Goal: Task Accomplishment & Management: Manage account settings

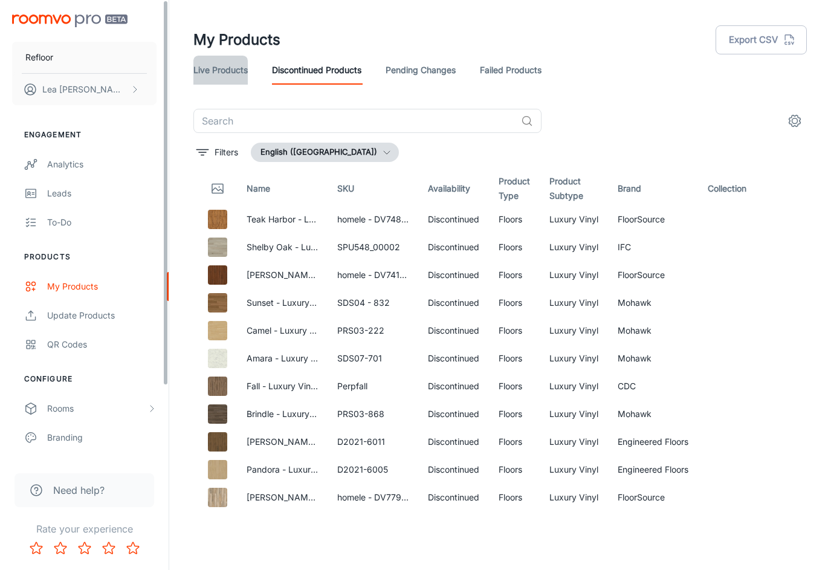
click at [224, 60] on link "Live Products" at bounding box center [220, 70] width 54 height 29
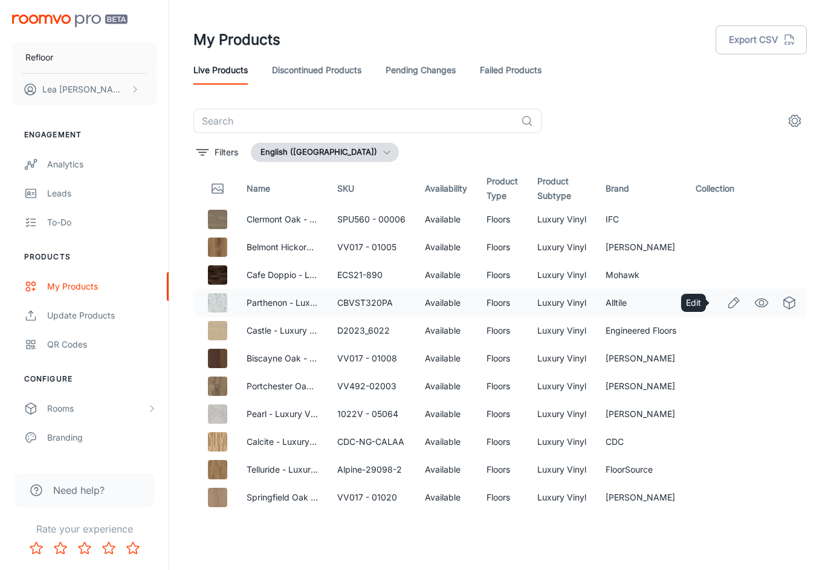
click at [727, 302] on icon "Edit" at bounding box center [734, 303] width 15 height 15
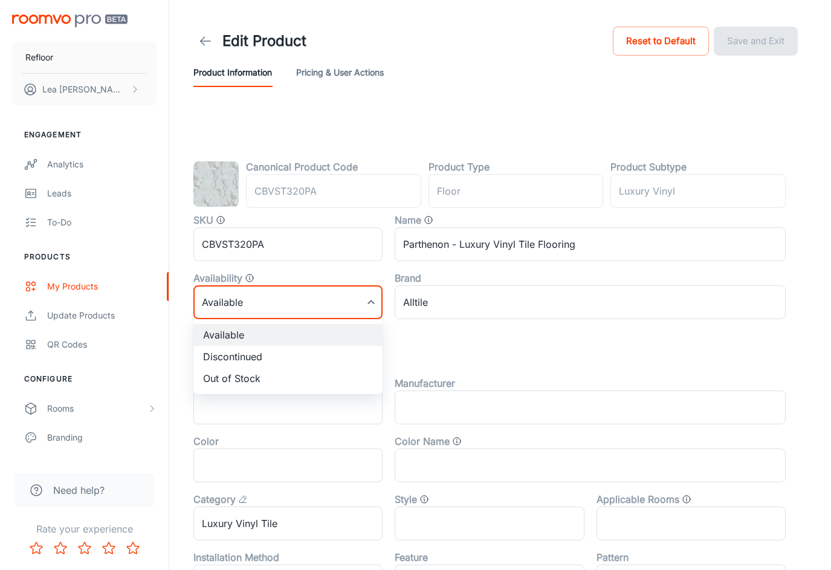
click at [246, 306] on body "Refloor [PERSON_NAME] Engagement Analytics Leads To-do Products My Products Upd…" at bounding box center [415, 285] width 831 height 570
click at [230, 358] on li "Discontinued" at bounding box center [287, 357] width 189 height 22
type input "1"
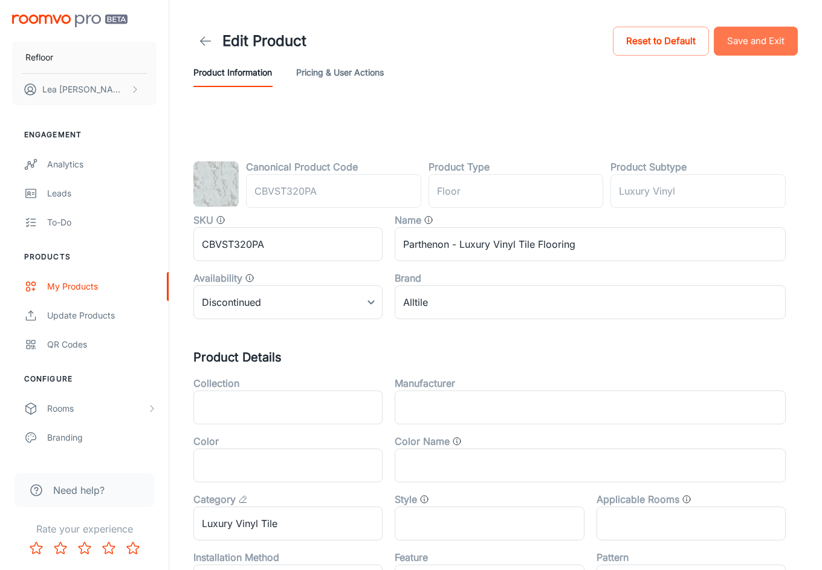
click at [749, 41] on button "Save and Exit" at bounding box center [756, 41] width 84 height 29
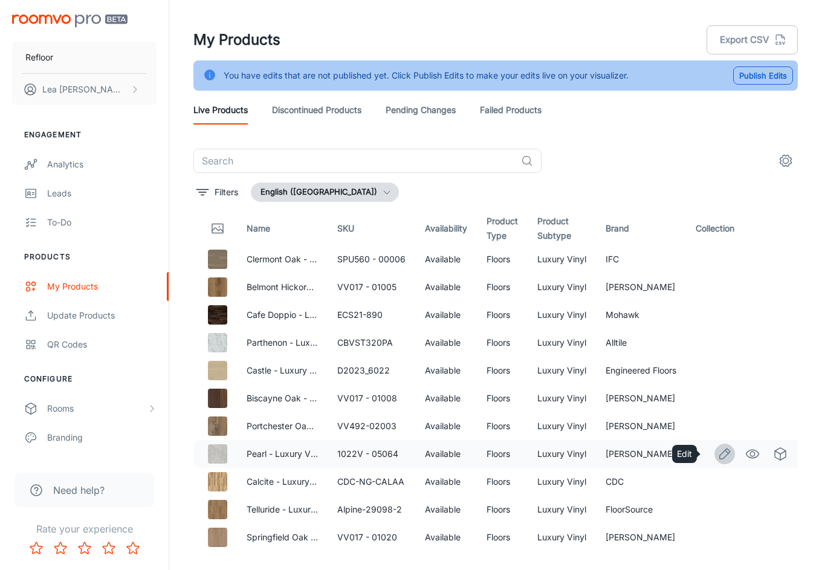
click at [718, 456] on icon "Edit" at bounding box center [725, 454] width 15 height 15
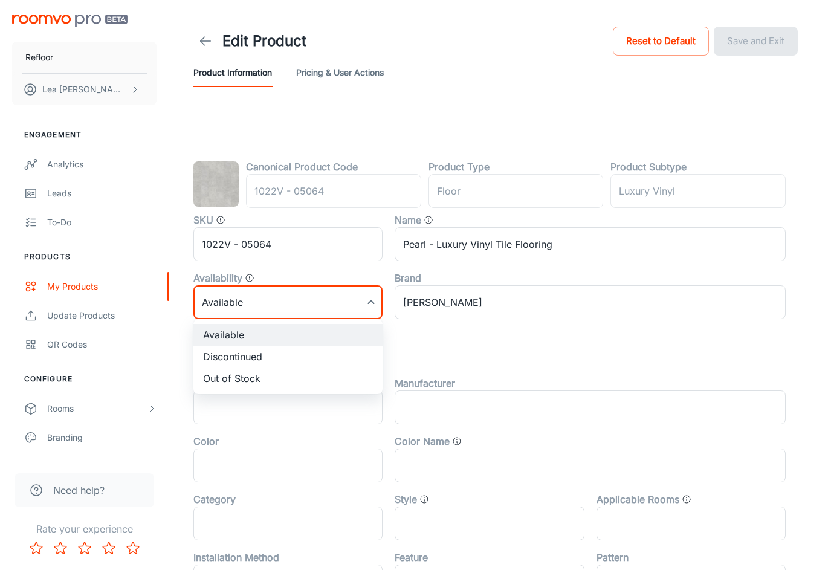
click at [284, 304] on body "Refloor [PERSON_NAME] Engagement Analytics Leads To-do Products My Products Upd…" at bounding box center [415, 285] width 831 height 570
click at [249, 349] on li "Discontinued" at bounding box center [287, 357] width 189 height 22
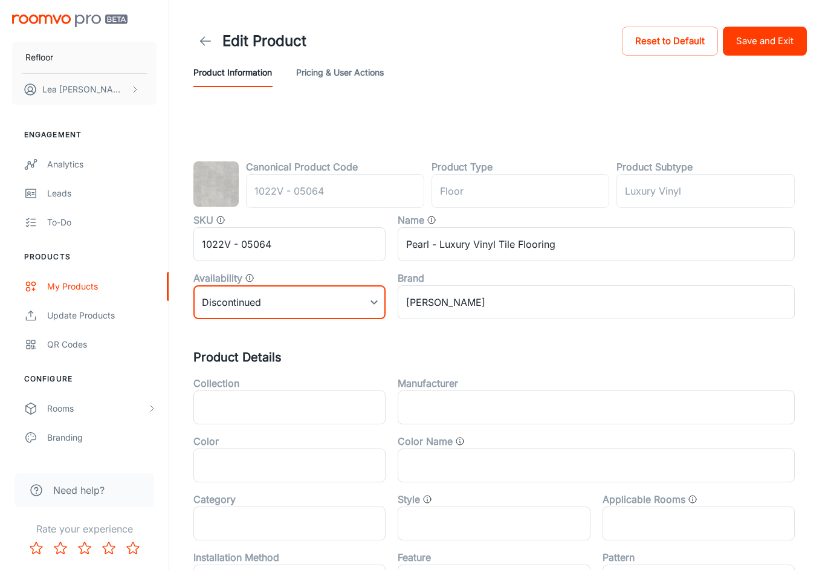
type input "1"
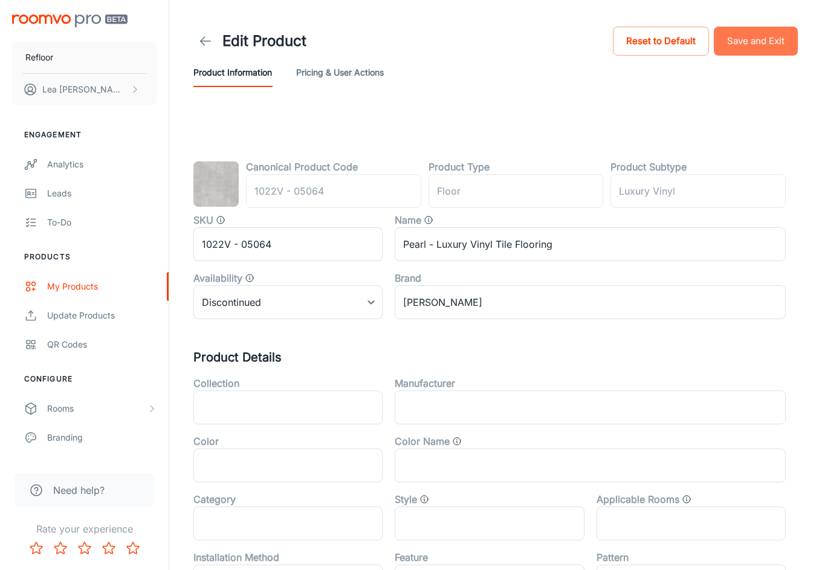
click at [761, 37] on button "Save and Exit" at bounding box center [756, 41] width 84 height 29
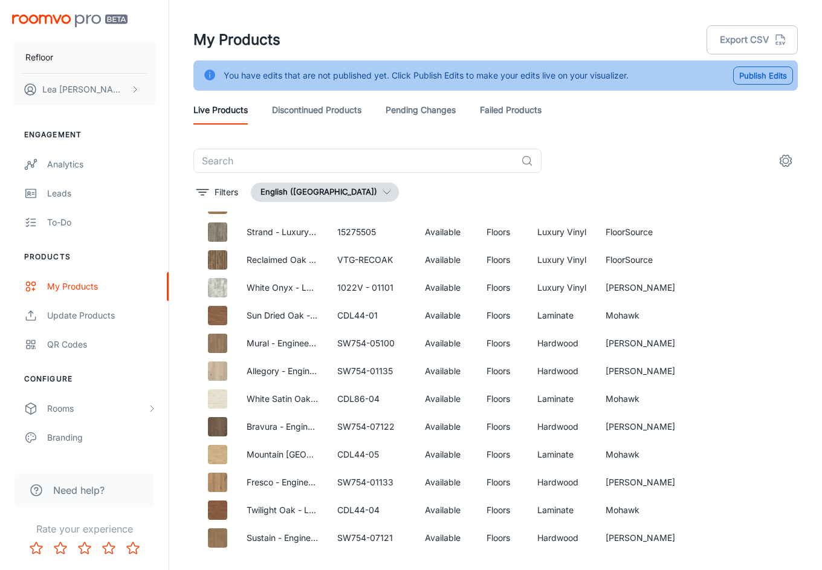
scroll to position [1121, 0]
click at [424, 111] on link "Pending Changes" at bounding box center [421, 110] width 70 height 29
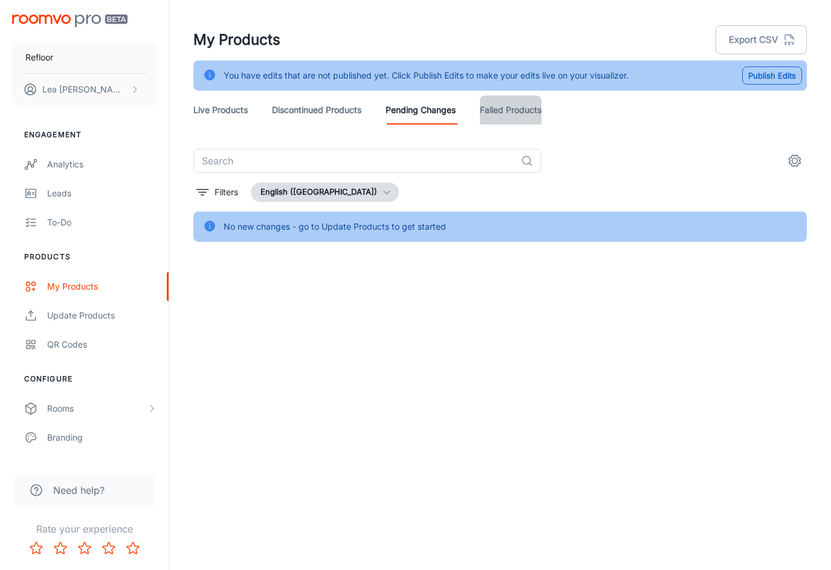
click at [500, 123] on link "Failed Products" at bounding box center [511, 110] width 62 height 29
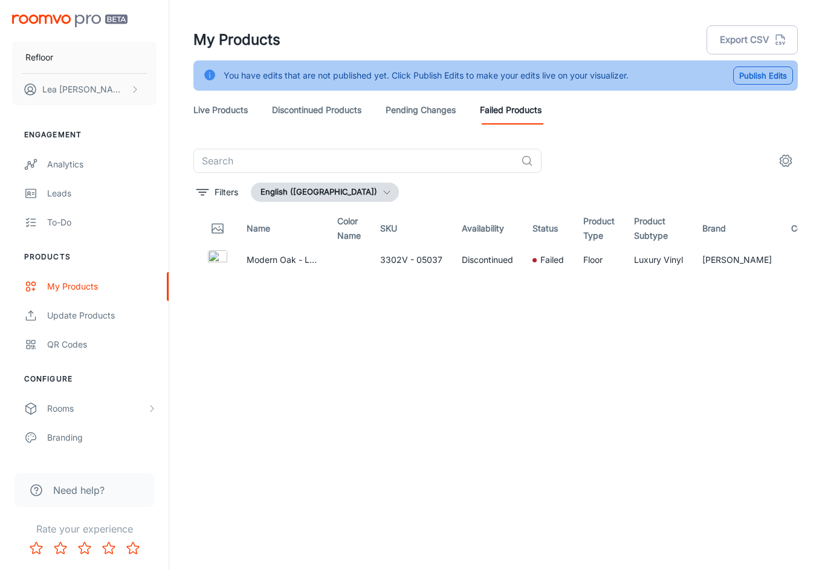
click at [320, 96] on header "My Products Export CSV You have edits that are not published yet. Click Publish…" at bounding box center [496, 74] width 634 height 149
click at [322, 109] on link "Discontinued Products" at bounding box center [316, 110] width 89 height 29
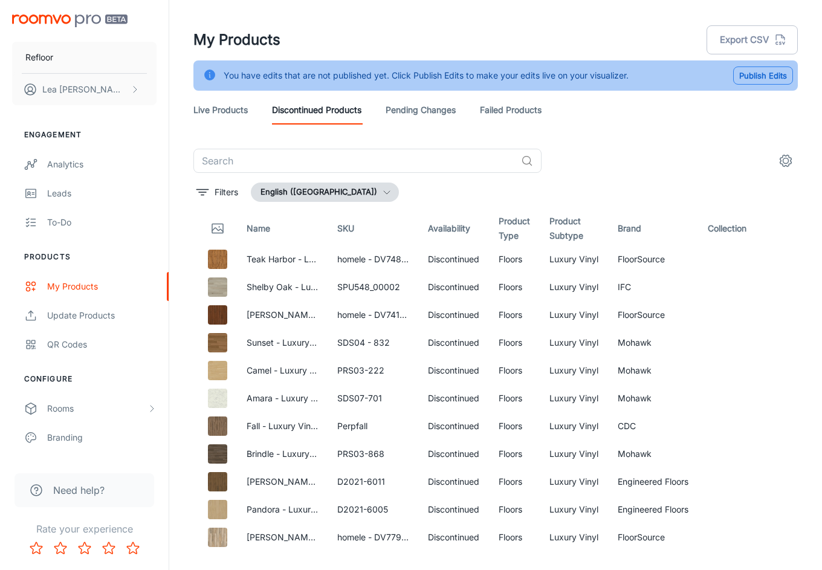
click at [760, 80] on button "Publish Edits" at bounding box center [763, 76] width 60 height 18
